Goal: Task Accomplishment & Management: Manage account settings

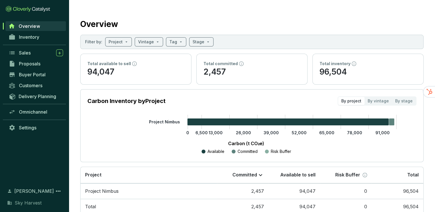
scroll to position [16, 0]
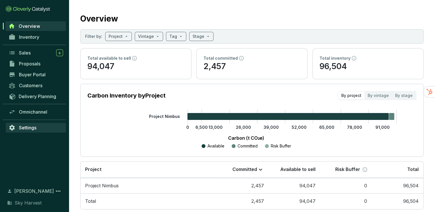
click at [29, 128] on span "Settings" at bounding box center [27, 128] width 17 height 6
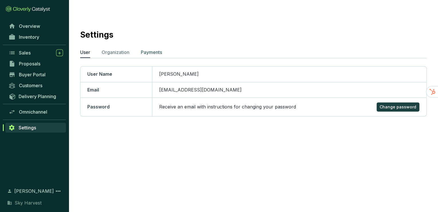
click at [143, 49] on p "Payments" at bounding box center [151, 52] width 21 height 7
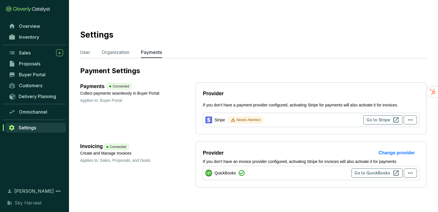
click at [260, 117] on span "Needs Attention" at bounding box center [248, 120] width 24 height 6
click at [377, 117] on span "Go to Stripe" at bounding box center [378, 120] width 24 height 6
click at [405, 115] on button "button" at bounding box center [410, 119] width 13 height 9
click at [223, 54] on section "Settings User Organization Payments Payment Settings Payments Connected Collect…" at bounding box center [253, 106] width 369 height 190
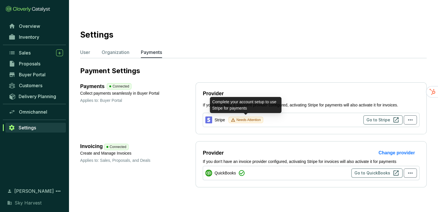
click at [248, 117] on span "Needs Attention" at bounding box center [248, 120] width 24 height 6
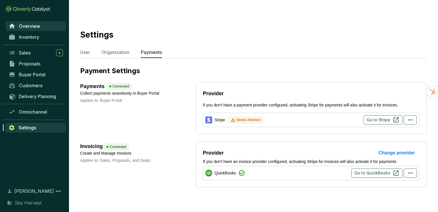
click at [27, 25] on span "Overview" at bounding box center [29, 26] width 21 height 6
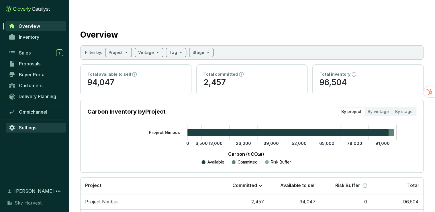
click at [39, 130] on link "Settings" at bounding box center [36, 128] width 60 height 10
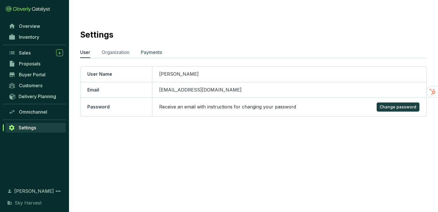
click at [155, 49] on p "Payments" at bounding box center [151, 52] width 21 height 7
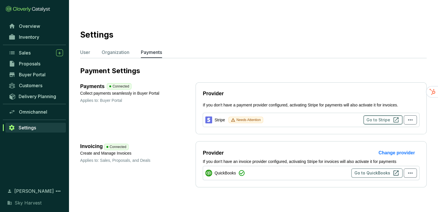
click at [390, 115] on button "Go to Stripe" at bounding box center [382, 119] width 39 height 9
click at [31, 25] on span "Overview" at bounding box center [29, 26] width 21 height 6
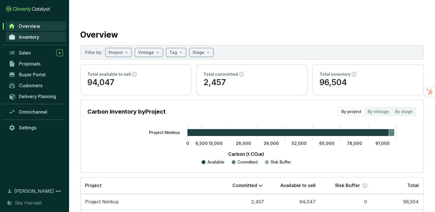
click at [29, 34] on span "Inventory" at bounding box center [29, 37] width 20 height 6
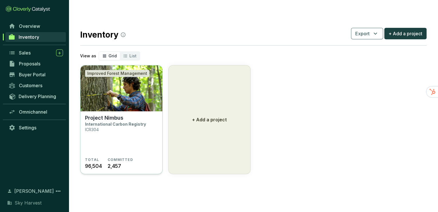
click at [129, 76] on img at bounding box center [121, 88] width 82 height 46
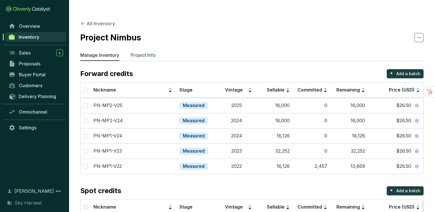
click at [147, 52] on p "Project Info" at bounding box center [143, 55] width 25 height 7
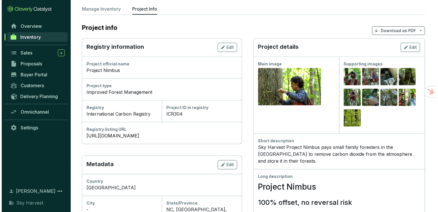
scroll to position [46, 0]
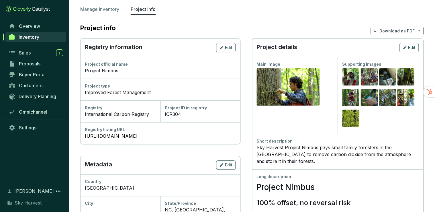
click at [416, 38] on div "Project details Edit" at bounding box center [337, 47] width 171 height 18
click at [410, 45] on span "Edit" at bounding box center [411, 48] width 7 height 6
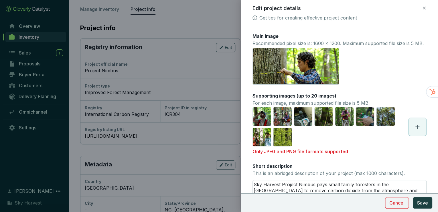
click at [414, 130] on icon at bounding box center [417, 126] width 7 height 7
click at [323, 152] on section "Supporting images (up to 20 images) For each image, maximum supported file size…" at bounding box center [339, 123] width 174 height 62
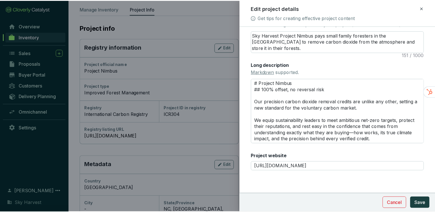
scroll to position [0, 0]
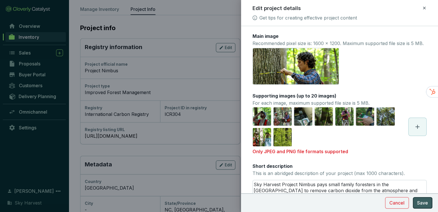
click at [424, 206] on button "Save" at bounding box center [422, 202] width 19 height 11
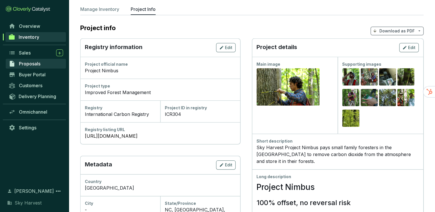
click at [27, 63] on span "Proposals" at bounding box center [29, 64] width 21 height 6
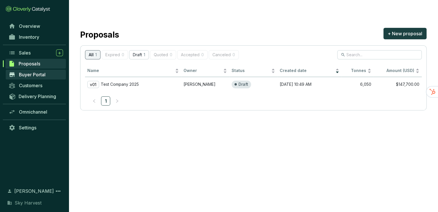
click at [28, 72] on span "Buyer Portal" at bounding box center [32, 75] width 27 height 6
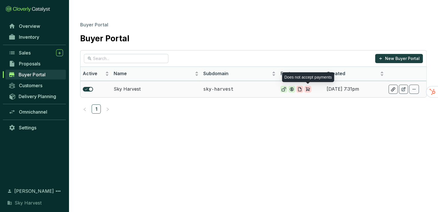
click at [306, 87] on icon at bounding box center [307, 89] width 5 height 5
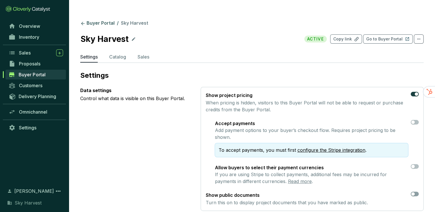
click at [316, 147] on link "configure the Stripe integration" at bounding box center [331, 150] width 68 height 6
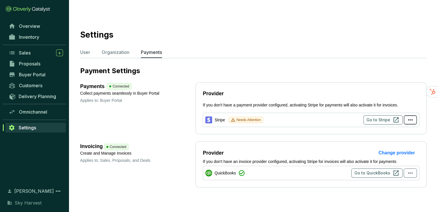
click at [407, 116] on icon "button" at bounding box center [410, 119] width 7 height 7
click at [204, 113] on section "Stripe Needs Attention Go to Stripe" at bounding box center [311, 120] width 217 height 14
click at [370, 117] on span "Go to Stripe" at bounding box center [378, 120] width 24 height 6
